Goal: Book appointment/travel/reservation

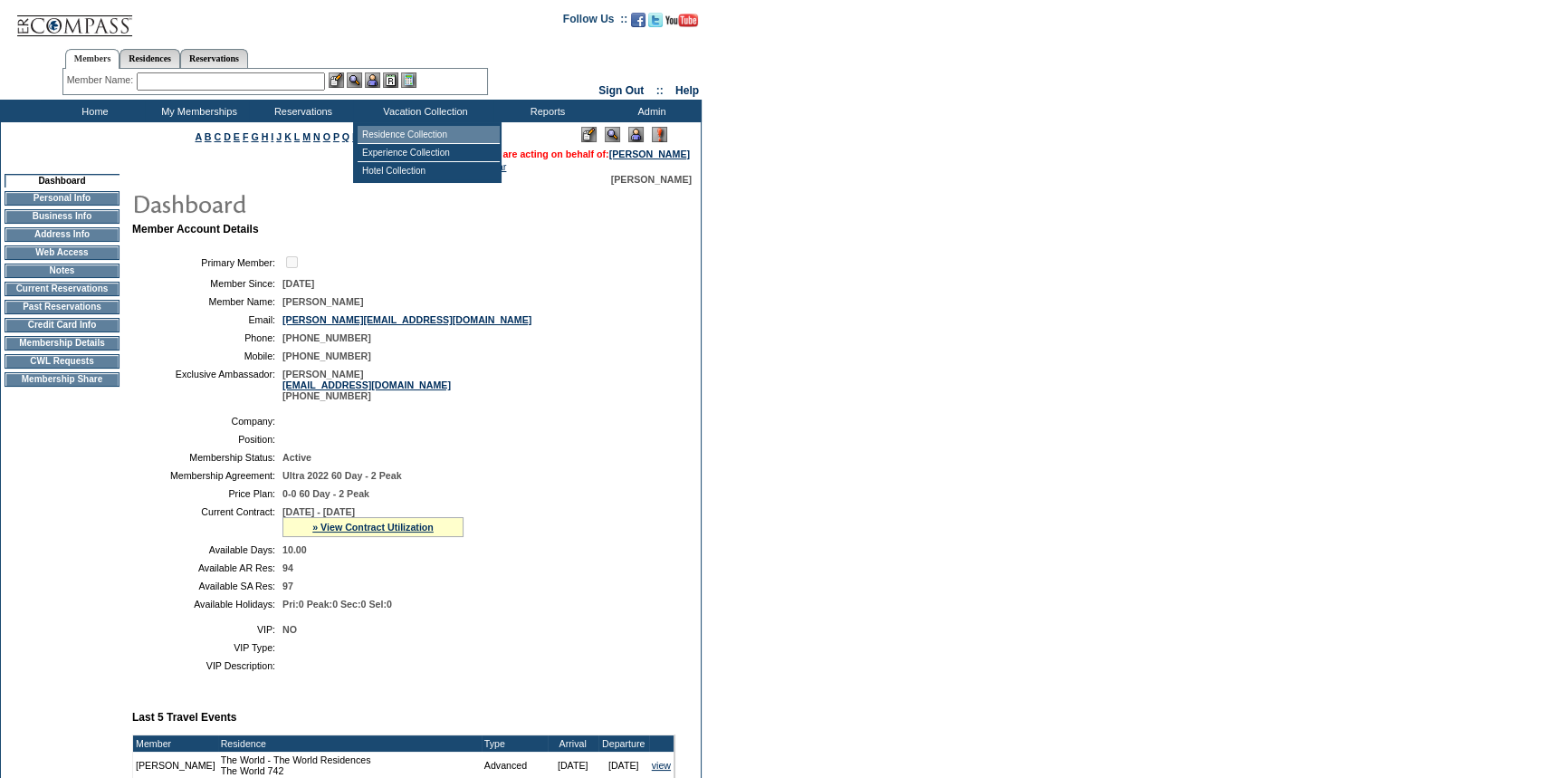
click at [400, 129] on td "Residence Collection" at bounding box center [429, 134] width 142 height 18
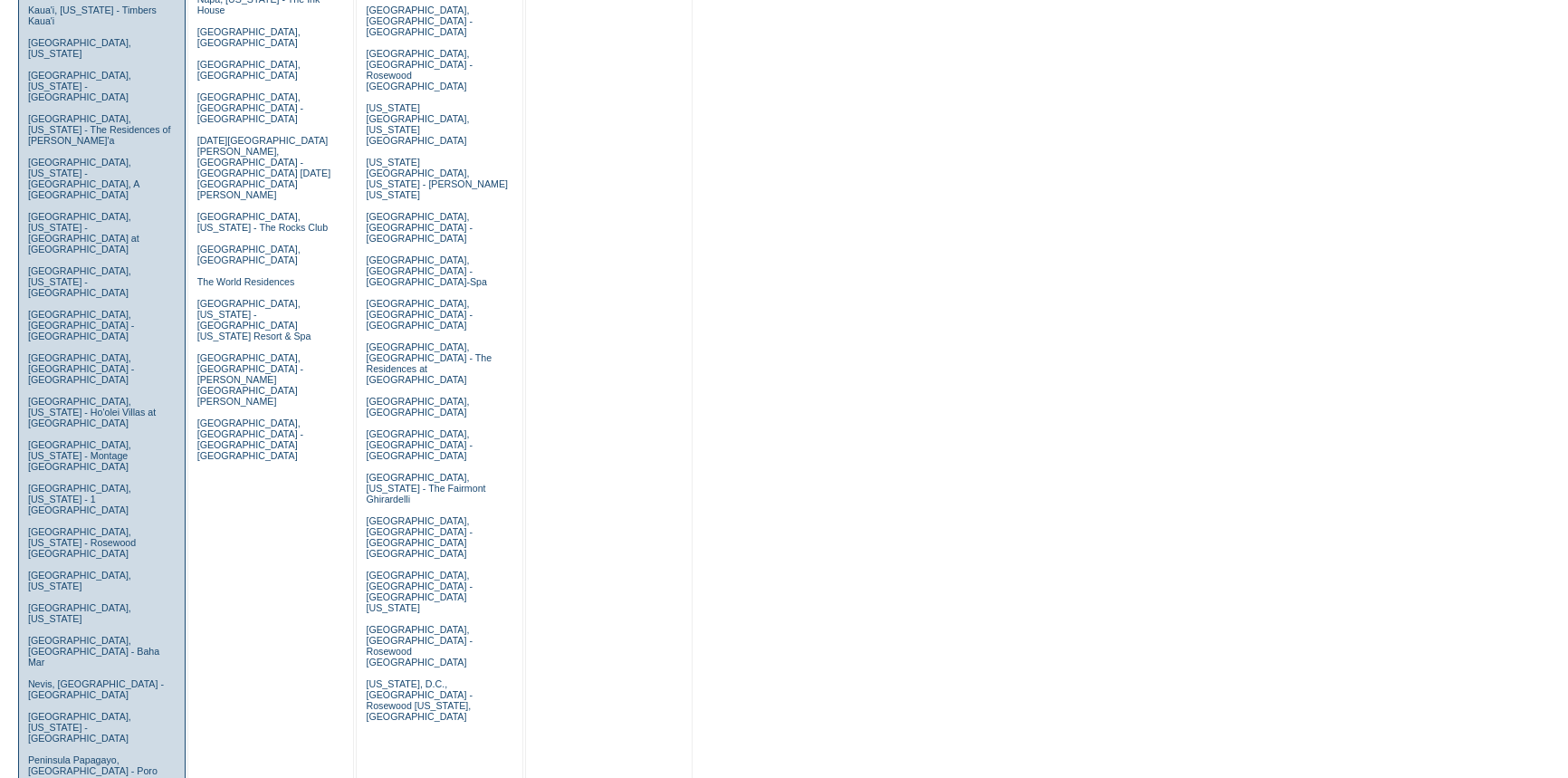
scroll to position [740, 0]
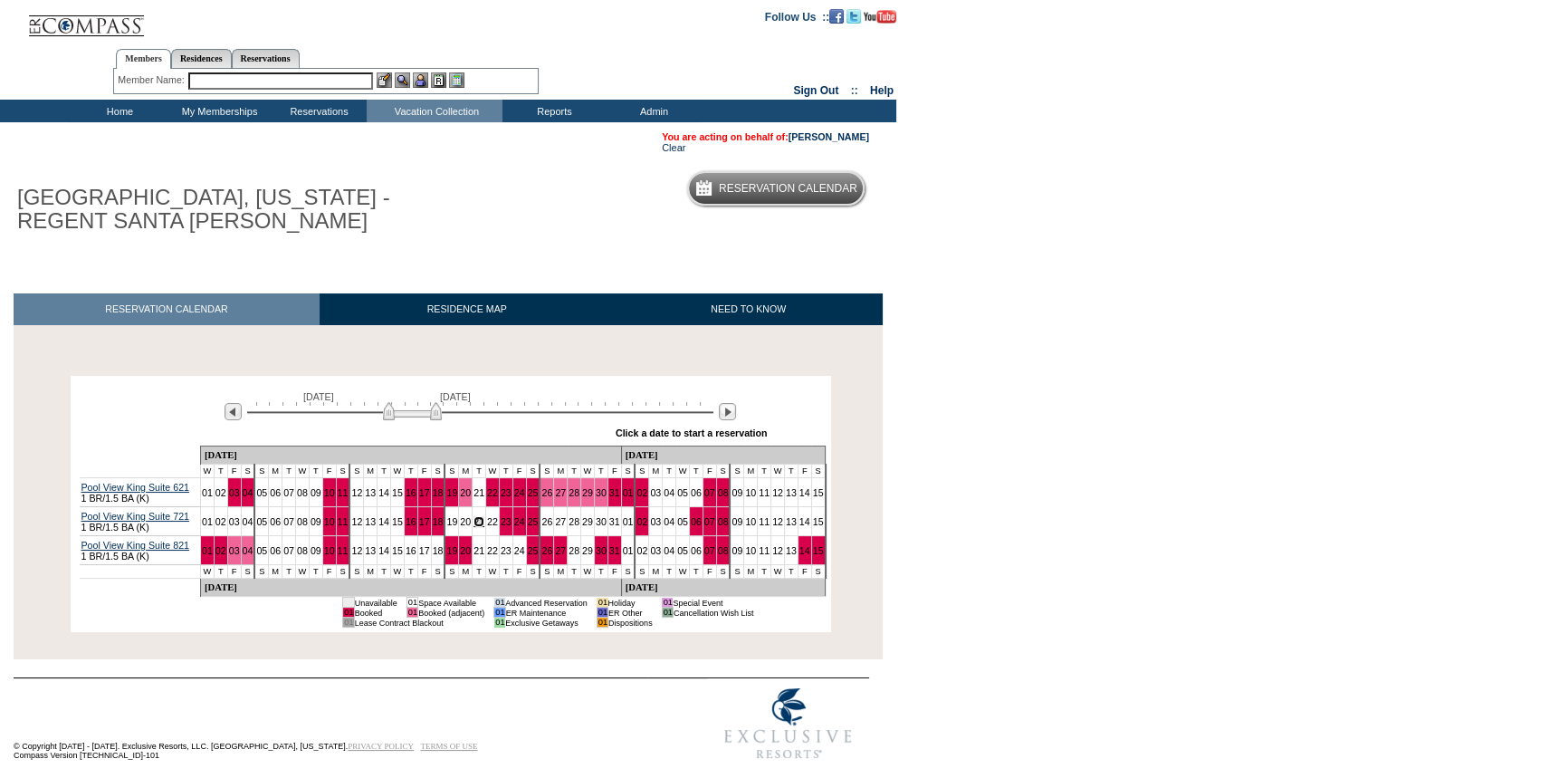
click at [473, 523] on link "21" at bounding box center [478, 521] width 11 height 11
